Goal: Task Accomplishment & Management: Manage account settings

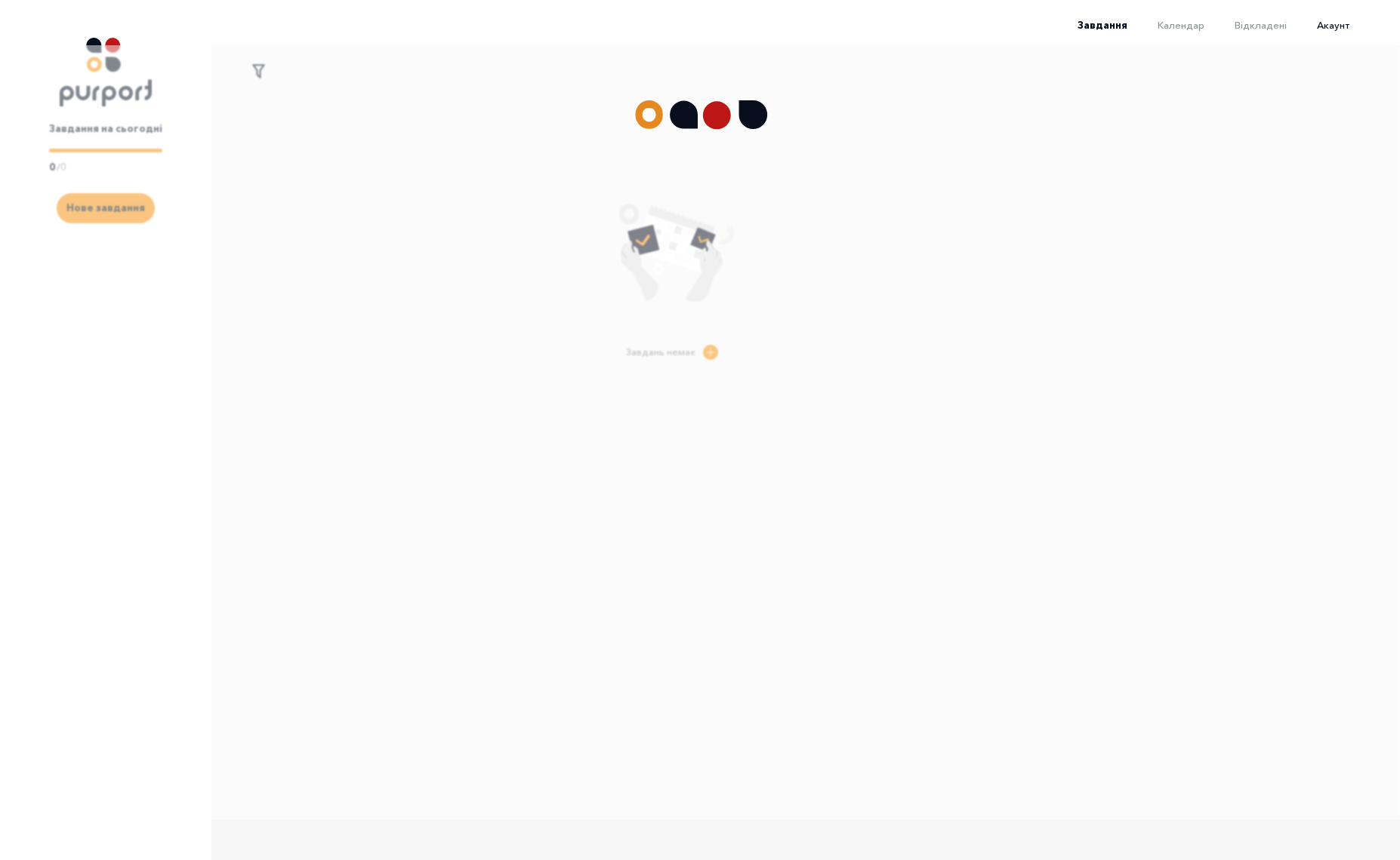
click at [1338, 25] on span "Акаунт" at bounding box center [1333, 25] width 32 height 12
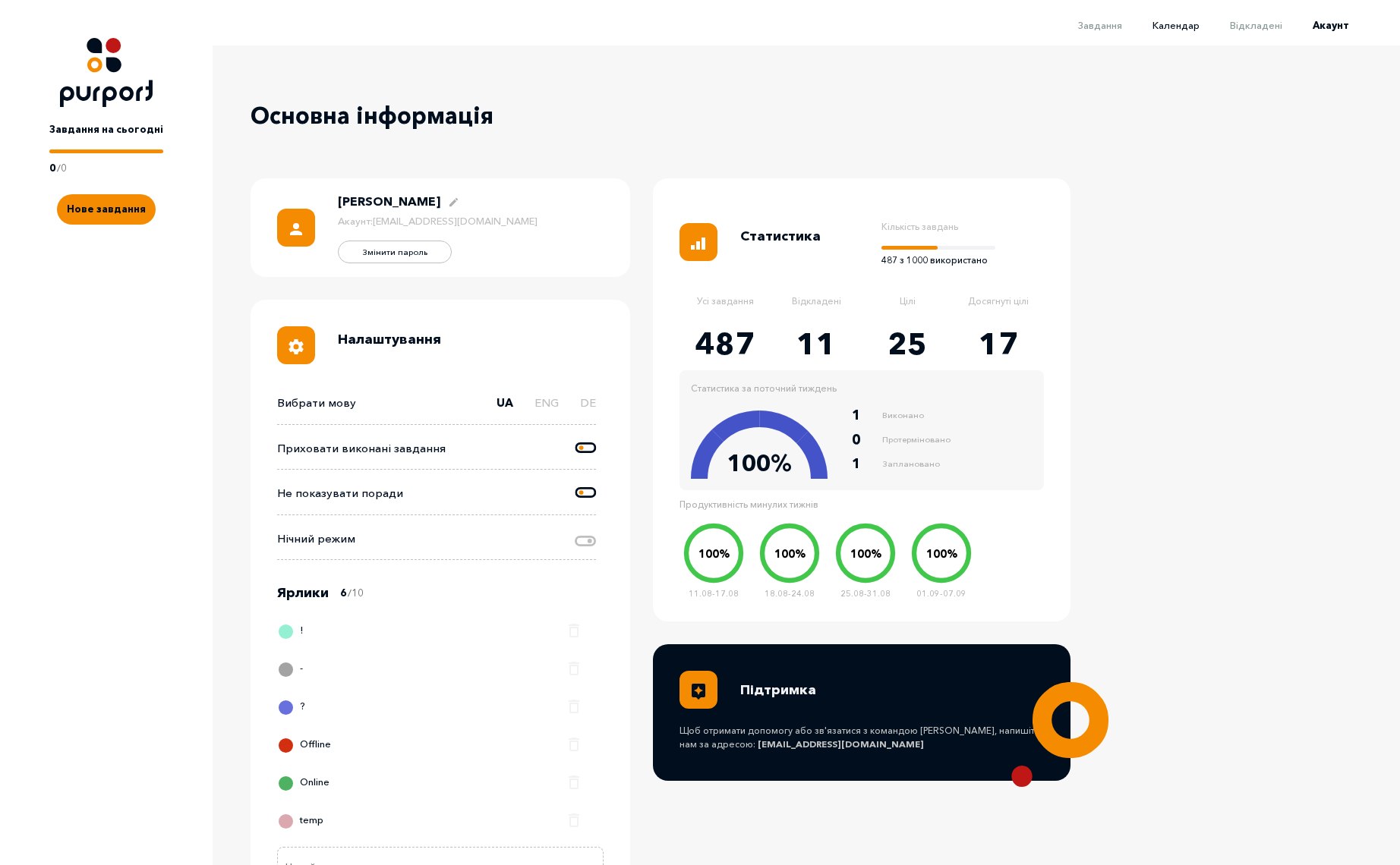
click at [1182, 19] on span "Календар" at bounding box center [1175, 26] width 47 height 12
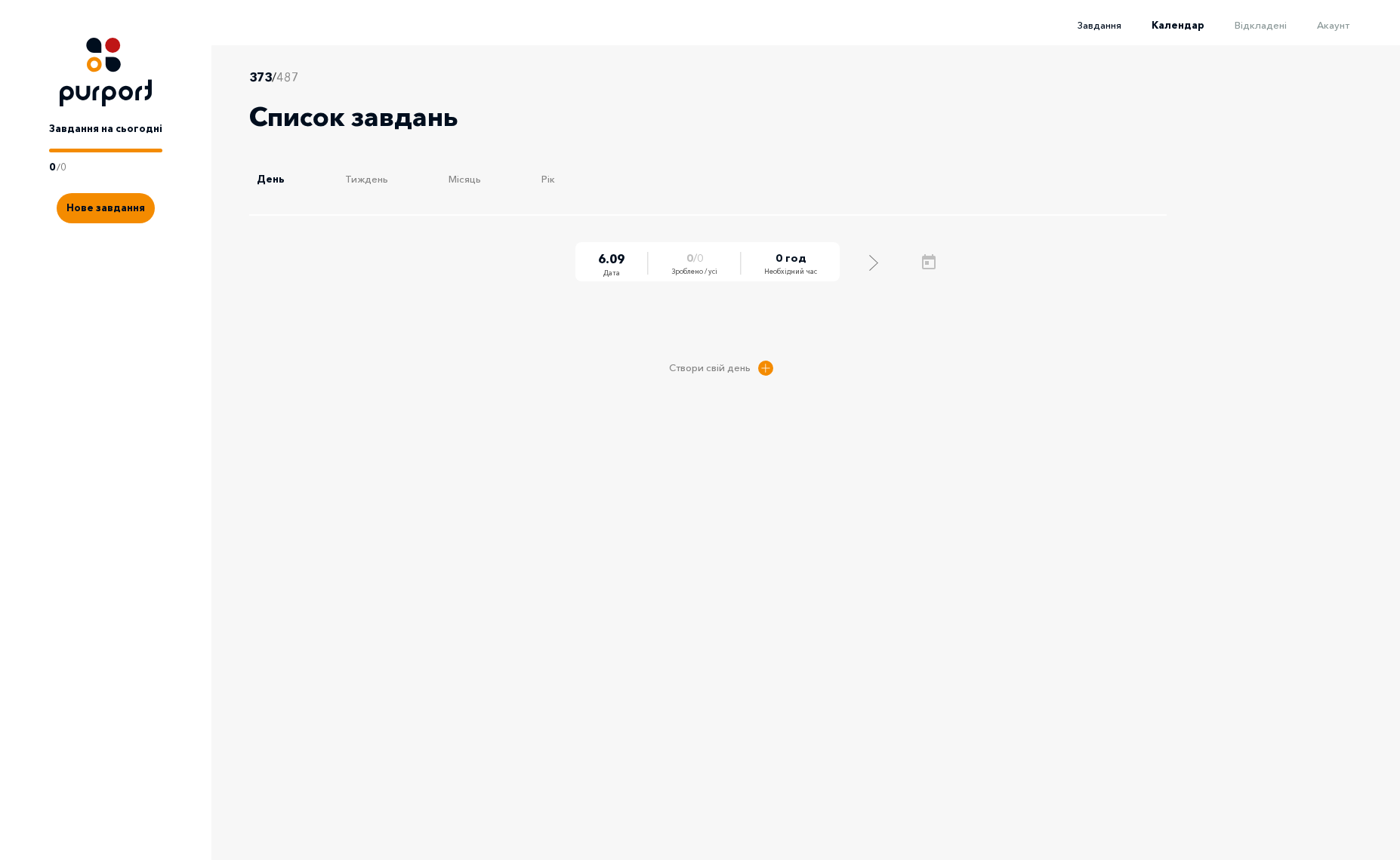
click at [1106, 27] on span "Завдання" at bounding box center [1099, 25] width 44 height 12
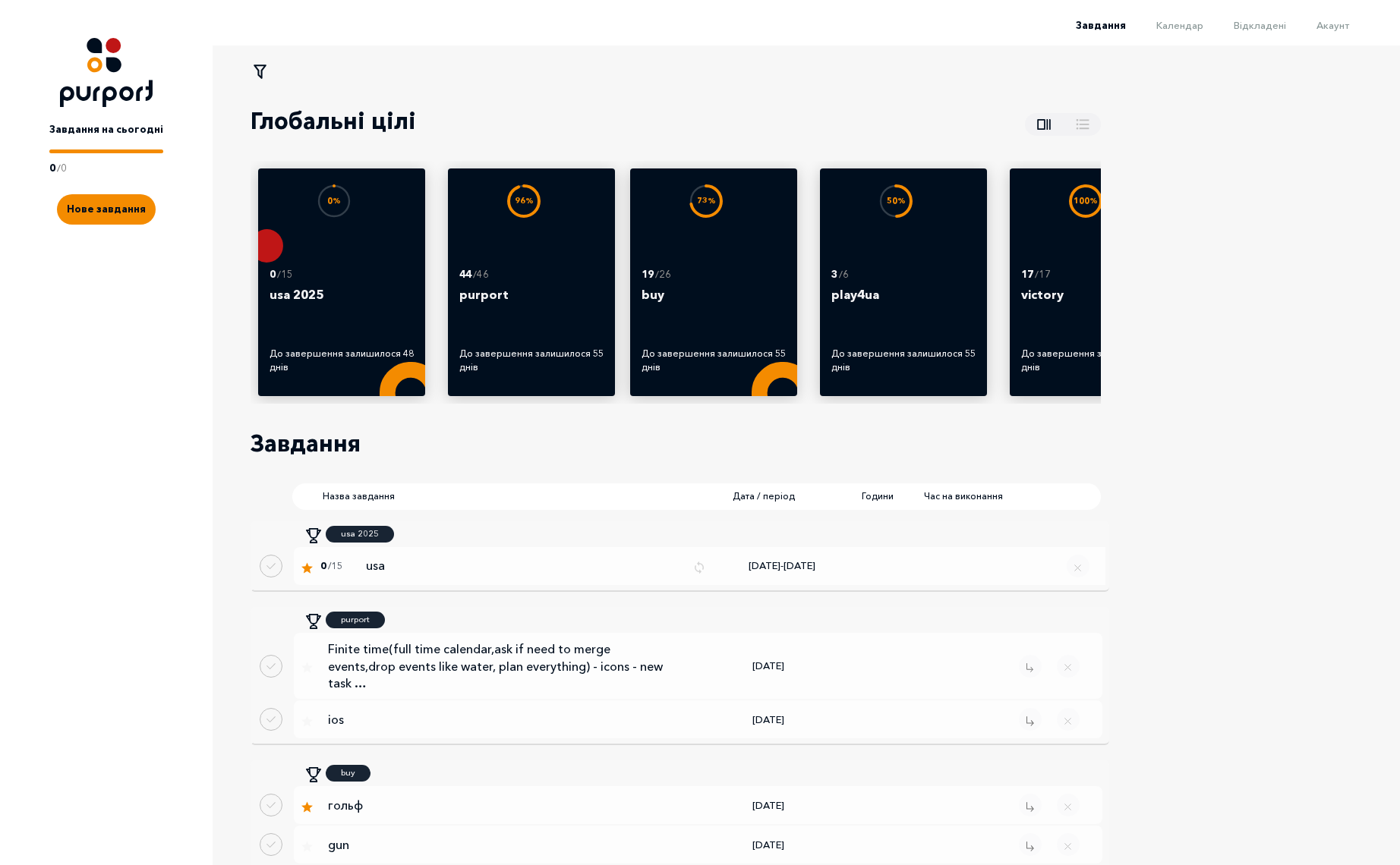
click at [1270, 33] on div "Завдання Календар Відкладені Акаунт" at bounding box center [693, 30] width 1387 height 30
click at [1278, 22] on span "Відкладені" at bounding box center [1259, 26] width 52 height 12
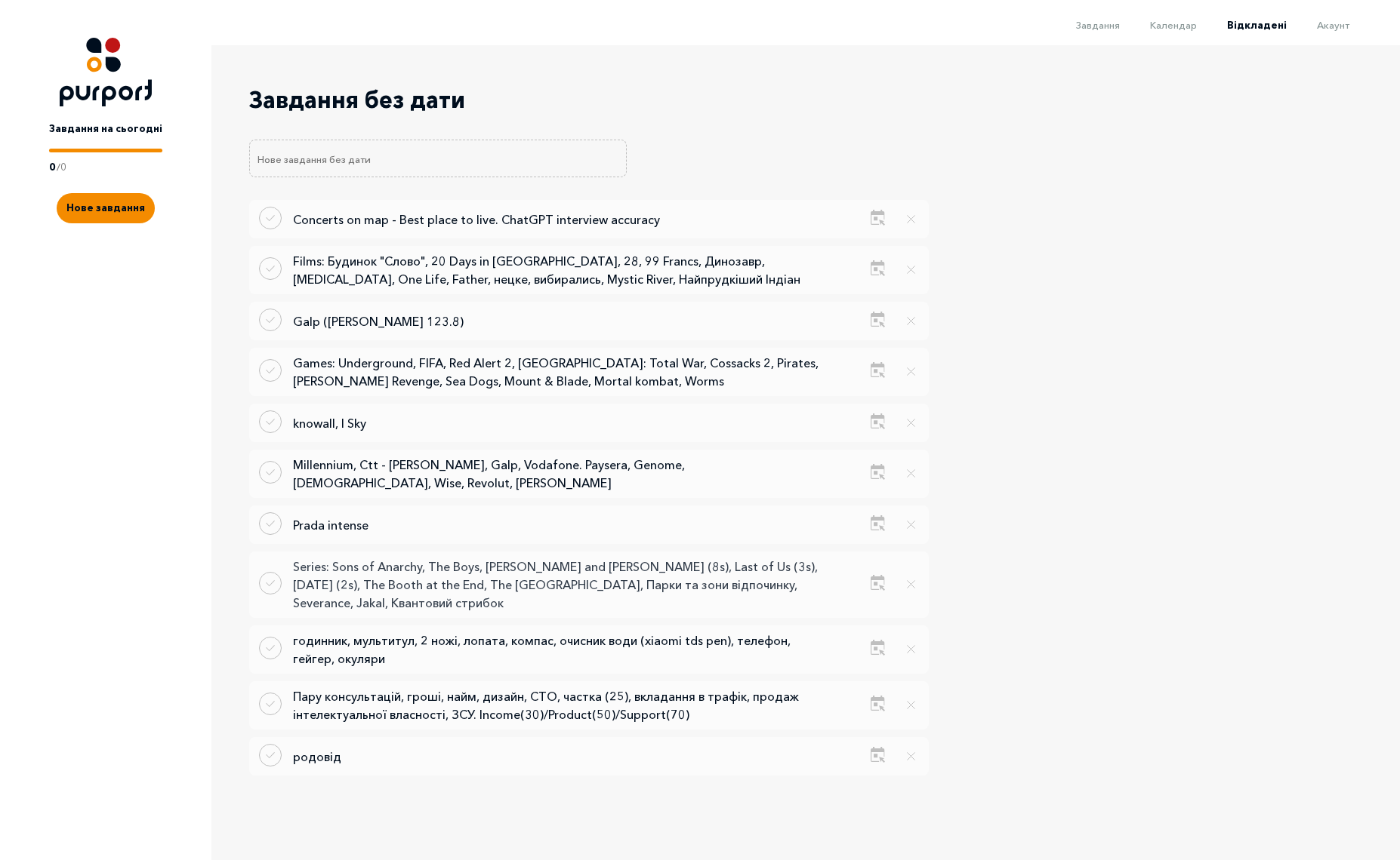
click at [565, 572] on p "Series: Sons of Anarchy, The Boys, [PERSON_NAME] and [PERSON_NAME] (8s), Last o…" at bounding box center [556, 585] width 528 height 54
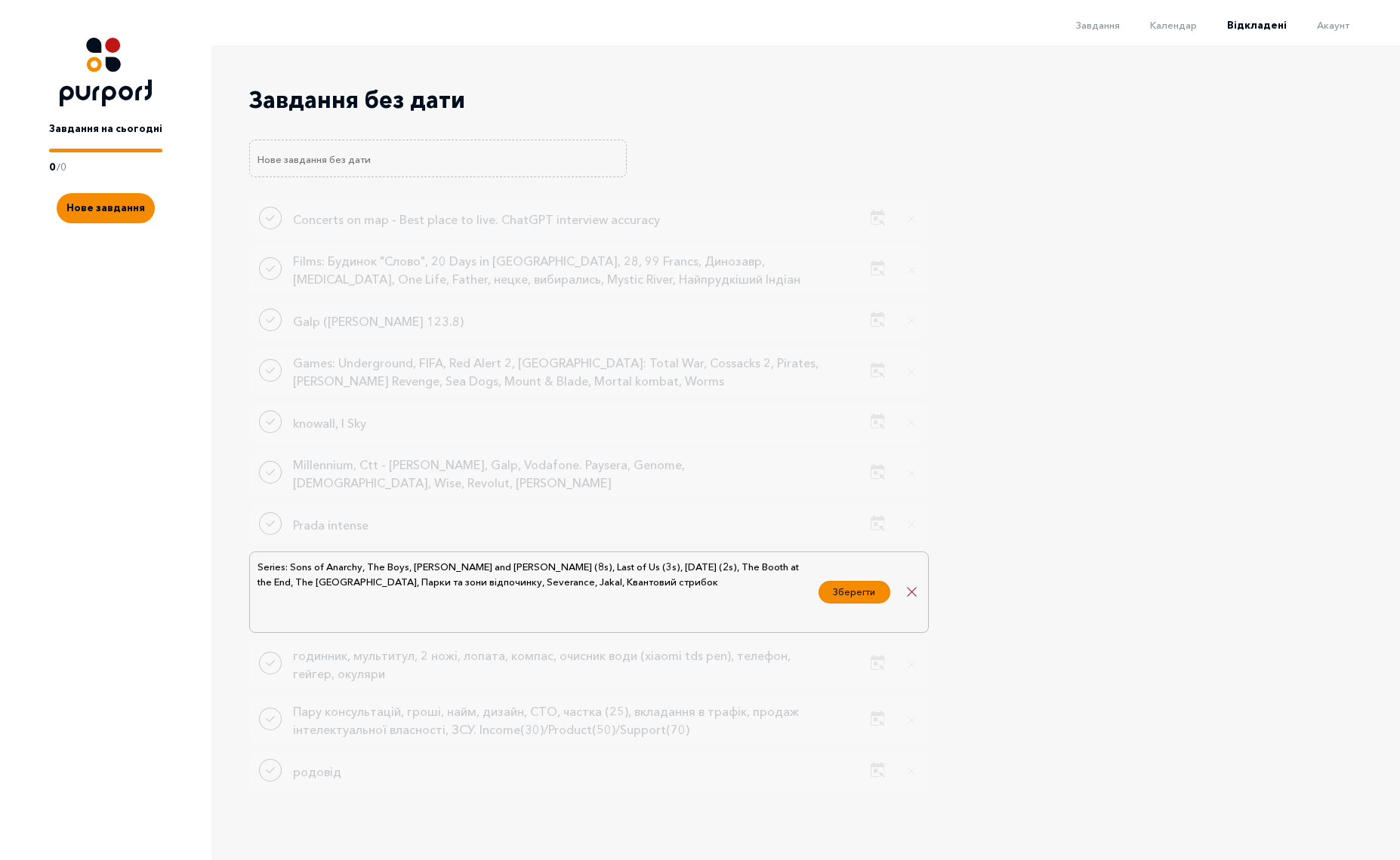
drag, startPoint x: 414, startPoint y: 559, endPoint x: 504, endPoint y: 561, distance: 90.0
click at [504, 561] on textarea "Series: Sons of Anarchy, The Boys, [PERSON_NAME] and [PERSON_NAME] (8s), Last o…" at bounding box center [533, 593] width 555 height 68
drag, startPoint x: 657, startPoint y: 555, endPoint x: 728, endPoint y: 562, distance: 71.3
click at [728, 562] on textarea "Series: Sons of Anarchy, The Boys, Last of Us (3s), [DATE] (2s), The Booth at t…" at bounding box center [533, 593] width 555 height 68
click at [323, 573] on textarea "Series: Sons of Anarchy, The Boys, Last of Us (3s), [DATE] (2s), The Booth at t…" at bounding box center [533, 593] width 555 height 68
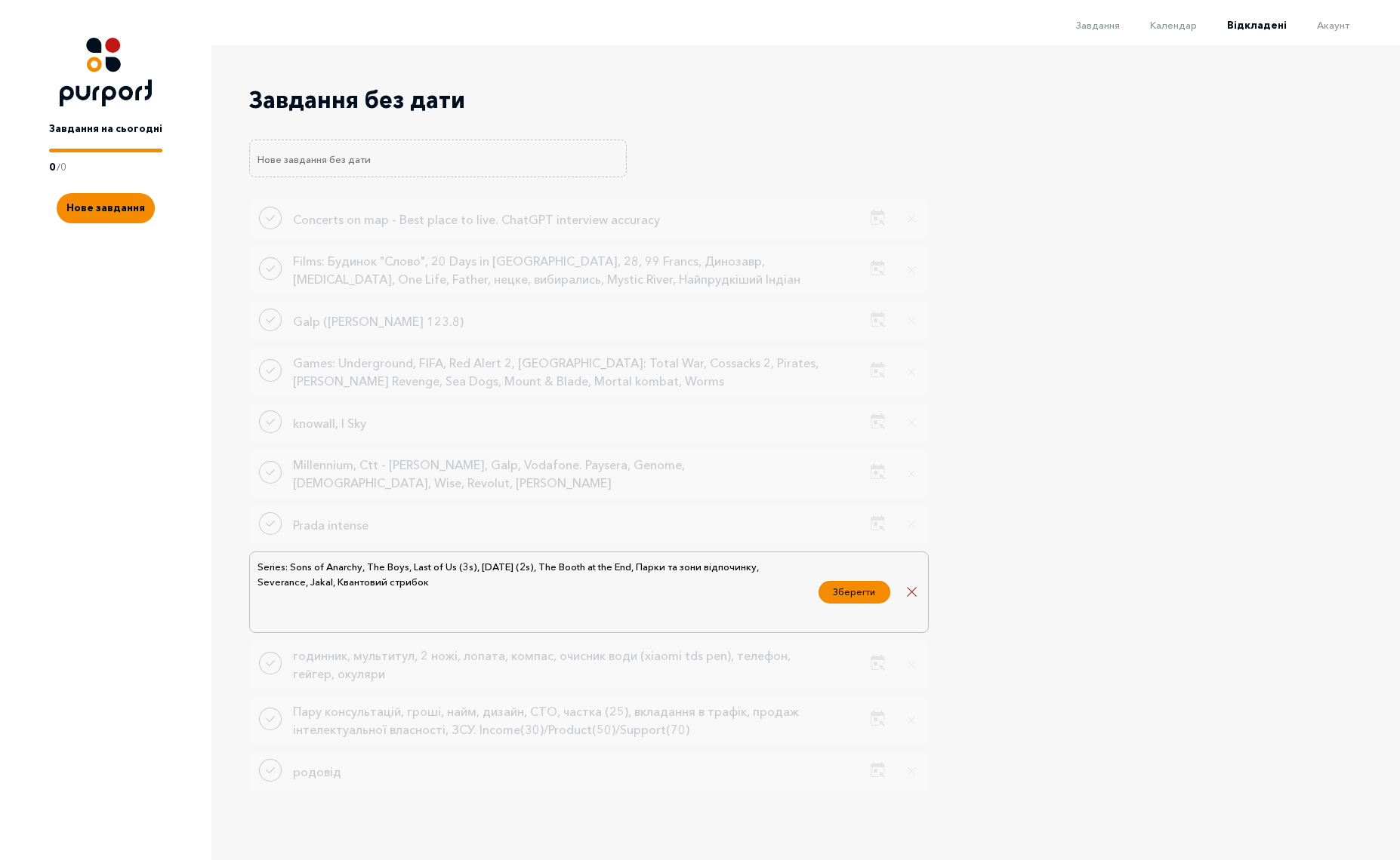
click at [323, 573] on textarea "Series: Sons of Anarchy, The Boys, Last of Us (3s), [DATE] (2s), The Booth at t…" at bounding box center [533, 593] width 555 height 68
type textarea "Series: Sons of Anarchy, The Boys, Last of Us (3s), [DATE] (2s), The Booth at t…"
click at [854, 579] on button "Зберегти" at bounding box center [854, 590] width 72 height 23
